Goal: Find contact information: Find contact information

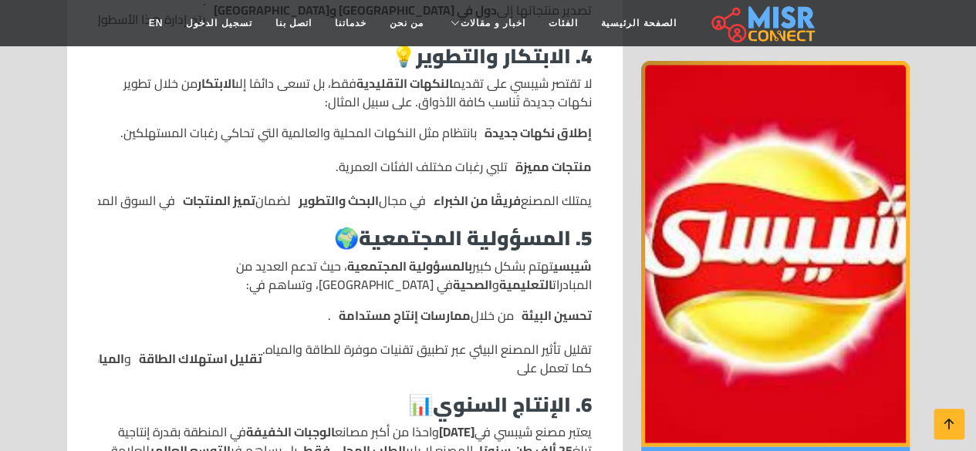
scroll to position [1003, 0]
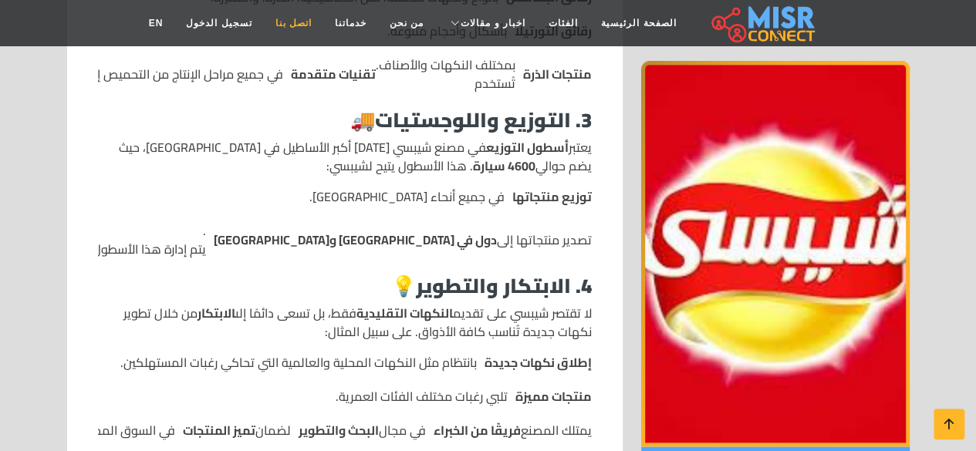
click at [308, 28] on link "اتصل بنا" at bounding box center [293, 22] width 59 height 29
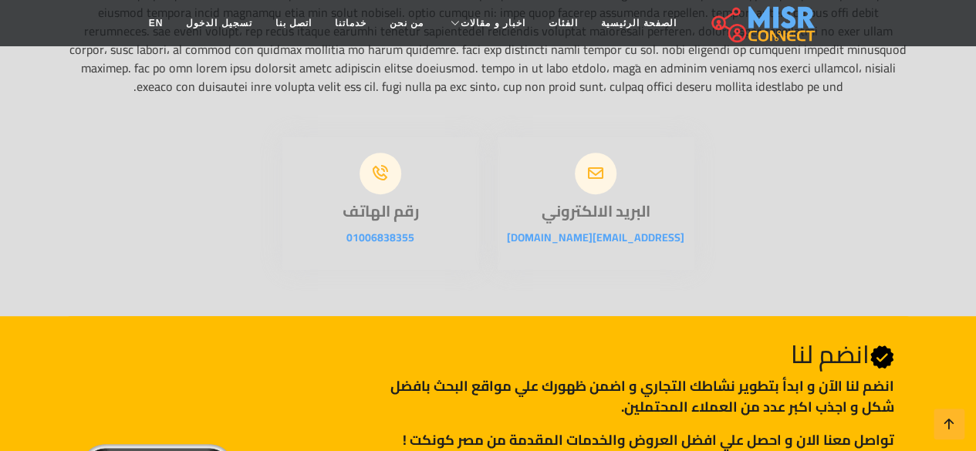
scroll to position [309, 0]
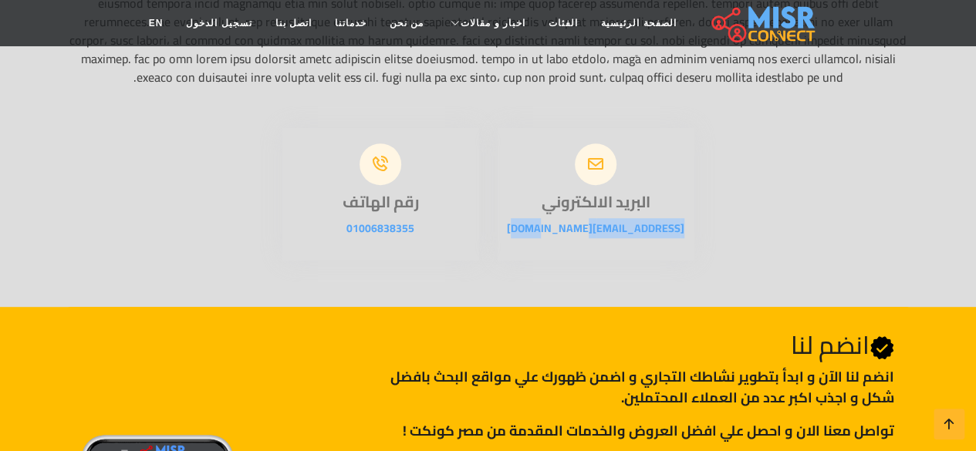
drag, startPoint x: 522, startPoint y: 252, endPoint x: 667, endPoint y: 249, distance: 144.3
click at [667, 238] on p "[EMAIL_ADDRESS][DOMAIN_NAME]" at bounding box center [596, 228] width 197 height 19
copy link "info@misrconnect.com"
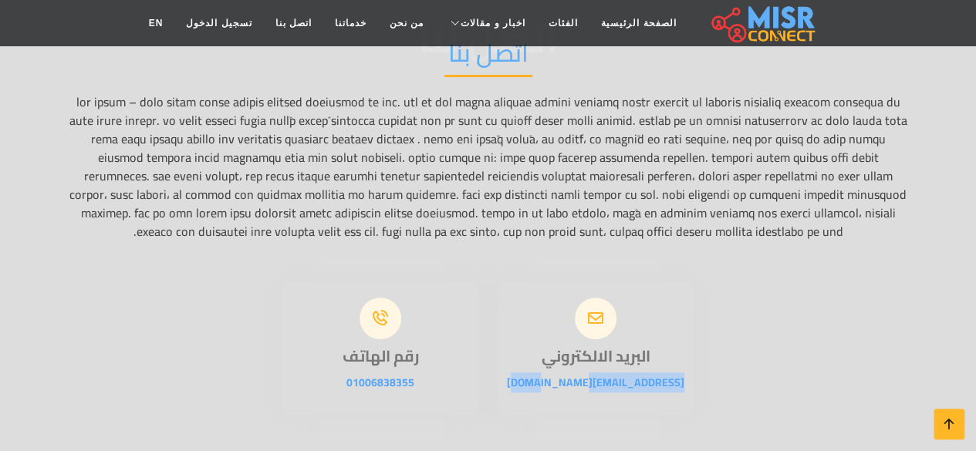
scroll to position [0, 0]
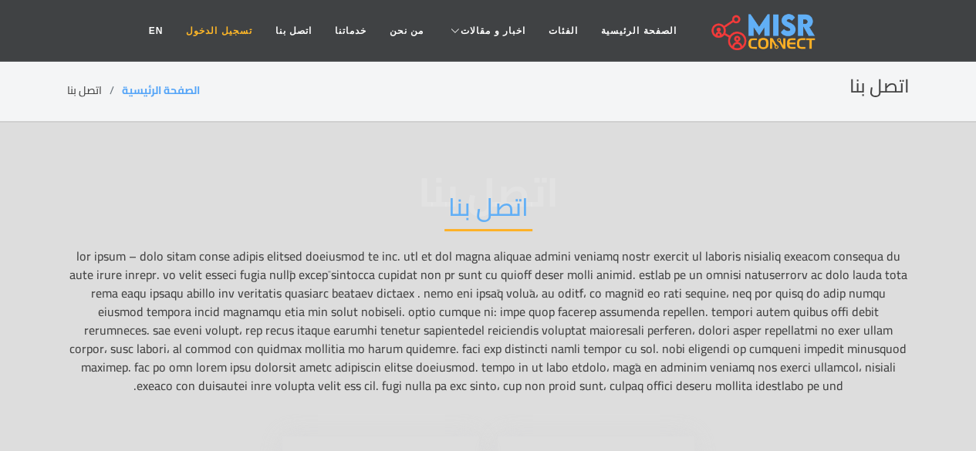
click at [263, 29] on link "تسجيل الدخول" at bounding box center [218, 30] width 89 height 29
click at [372, 40] on link "خدماتنا" at bounding box center [350, 30] width 55 height 29
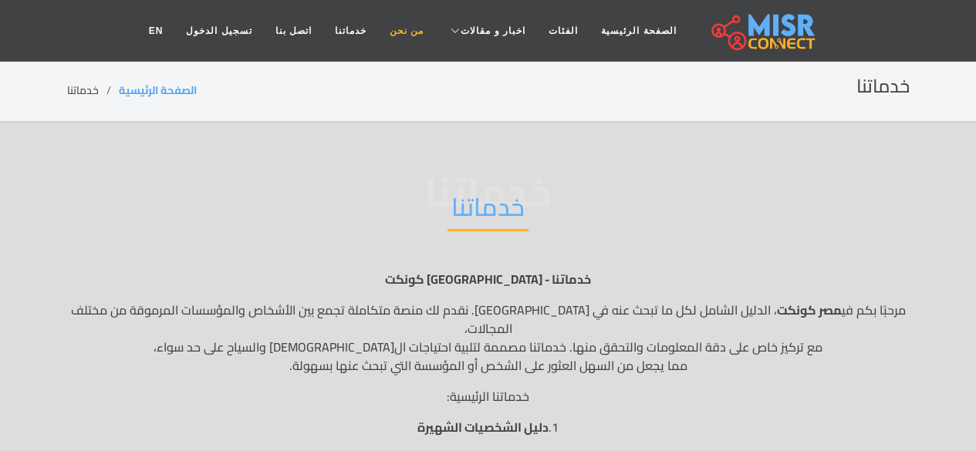
click at [407, 35] on link "من نحن" at bounding box center [406, 30] width 57 height 29
